Goal: Transaction & Acquisition: Obtain resource

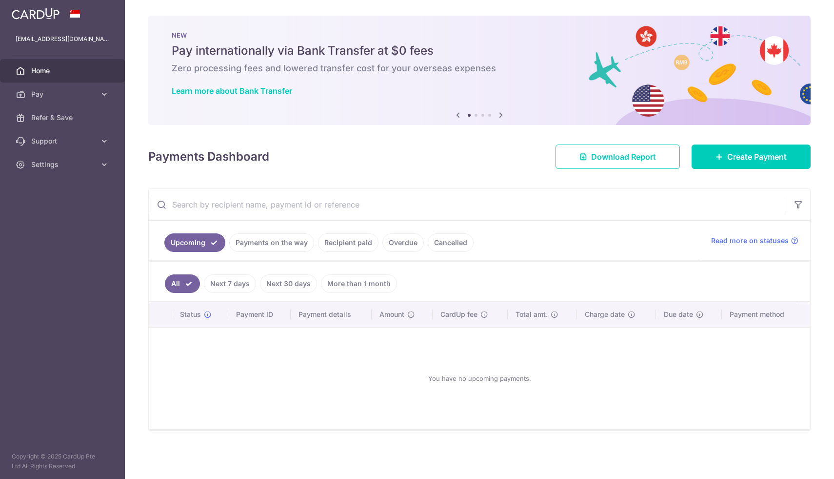
click at [254, 245] on link "Payments on the way" at bounding box center [271, 242] width 85 height 19
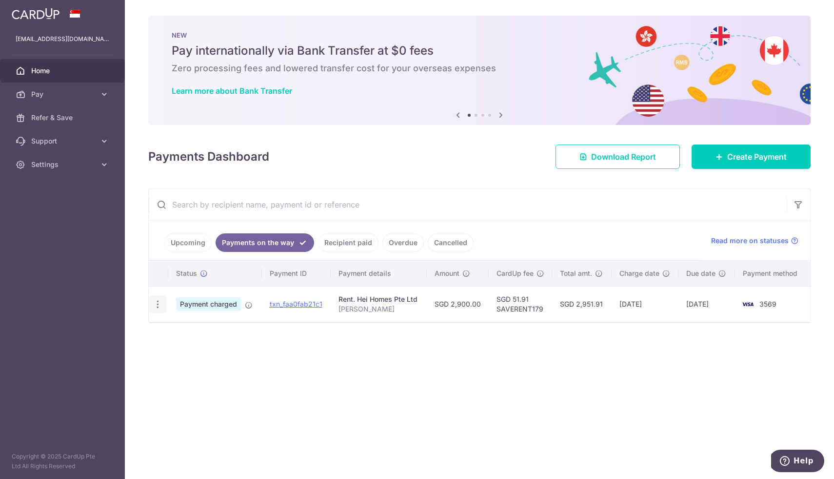
click at [160, 306] on icon "button" at bounding box center [158, 304] width 10 height 10
click at [180, 329] on span "PDF Receipt" at bounding box center [210, 331] width 66 height 10
